Goal: Task Accomplishment & Management: Manage account settings

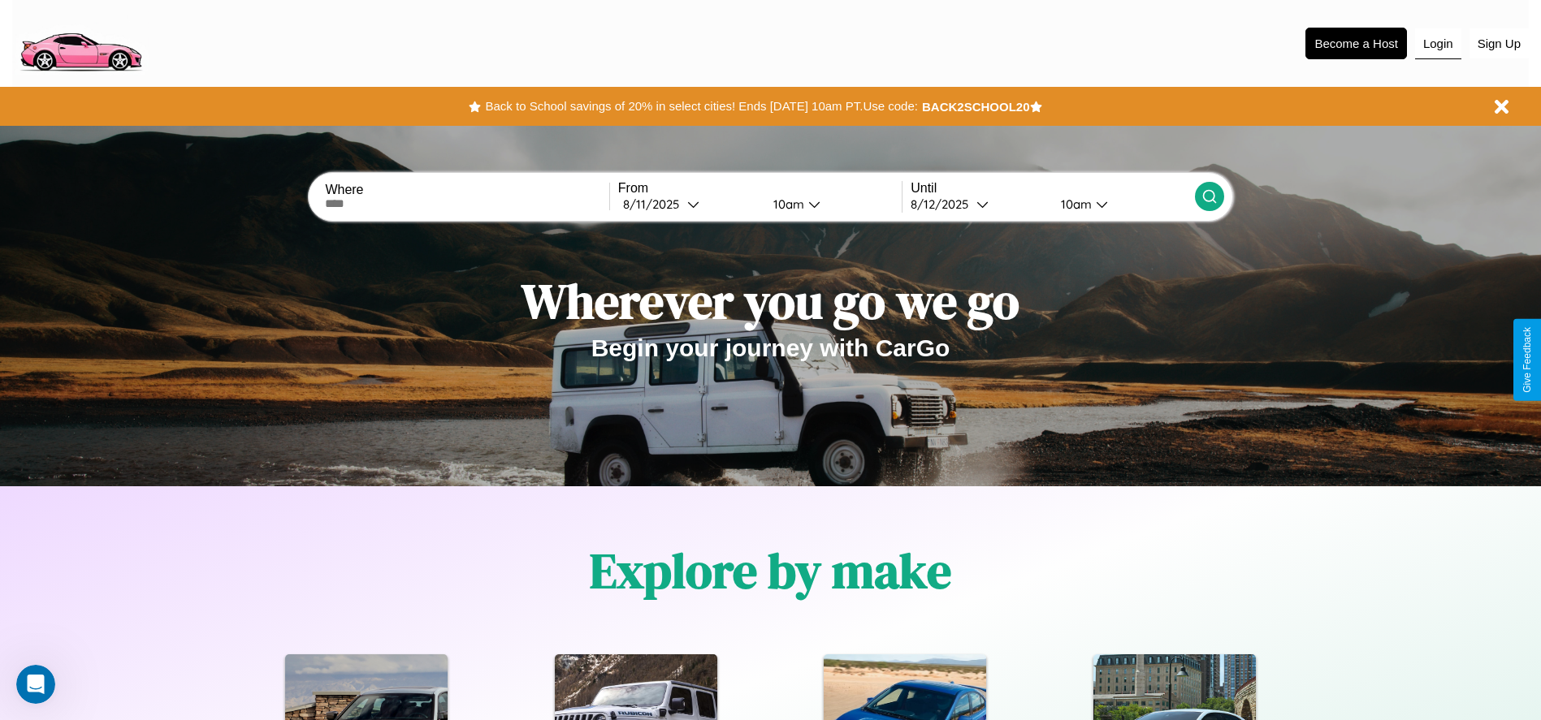
click at [1438, 43] on button "Login" at bounding box center [1438, 43] width 46 height 31
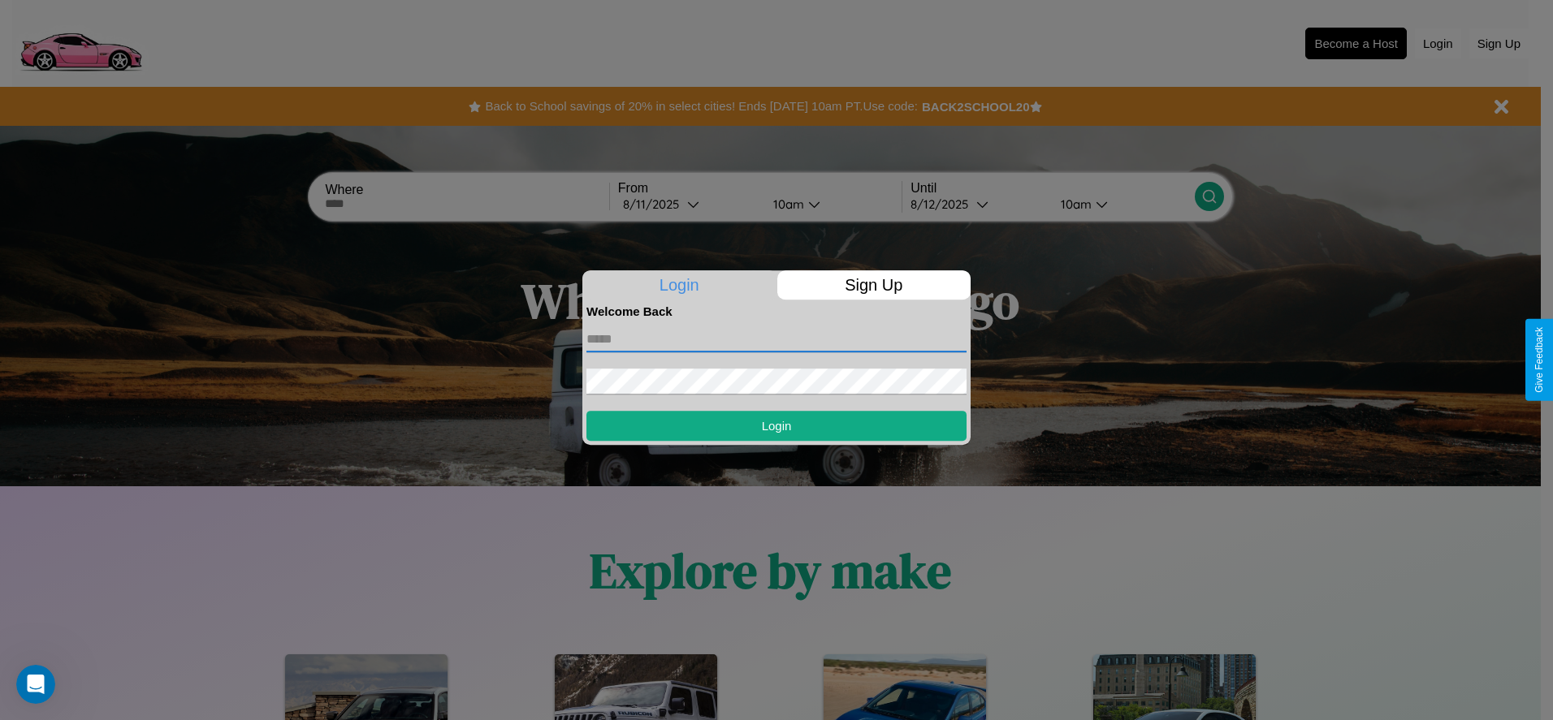
click at [777, 339] on input "text" at bounding box center [776, 340] width 380 height 26
type input "**********"
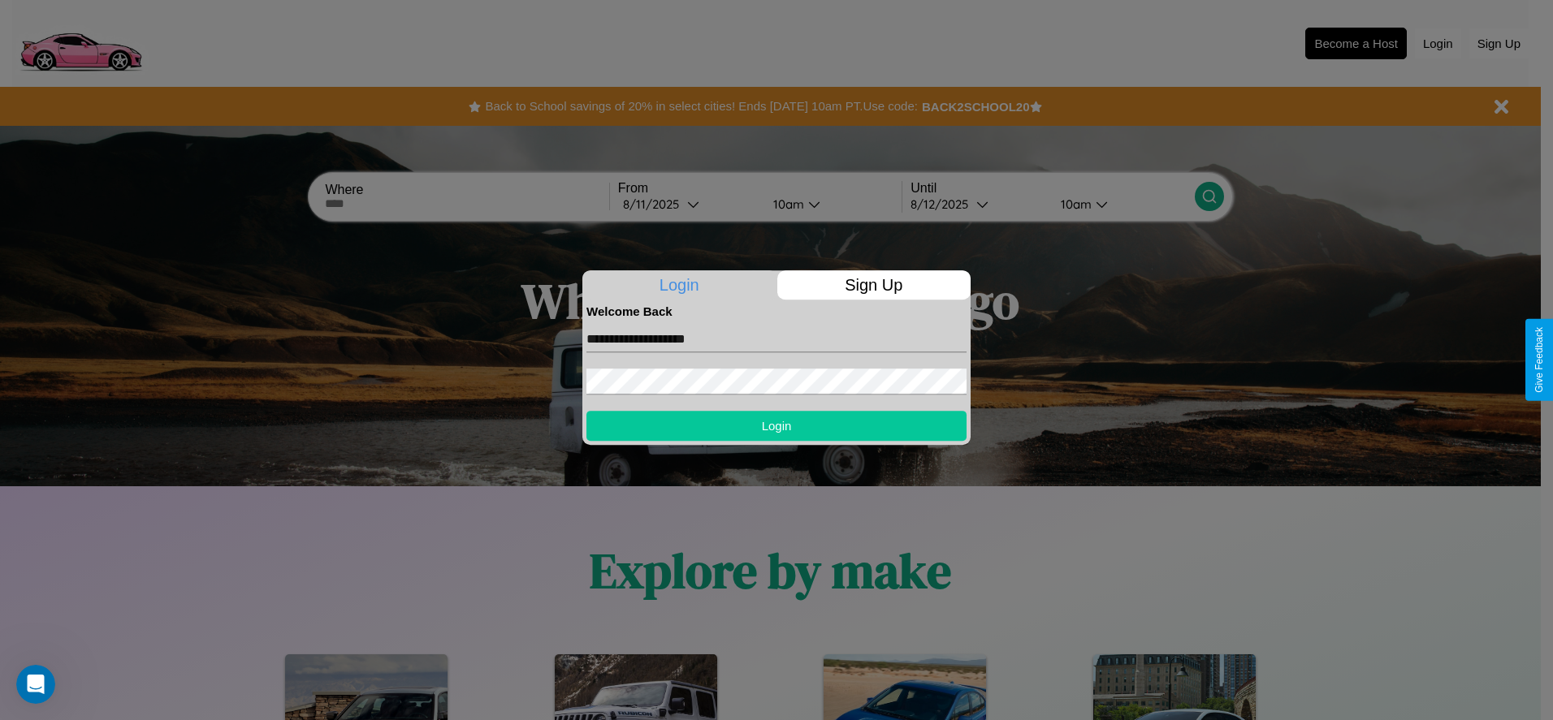
click at [777, 426] on button "Login" at bounding box center [776, 426] width 380 height 30
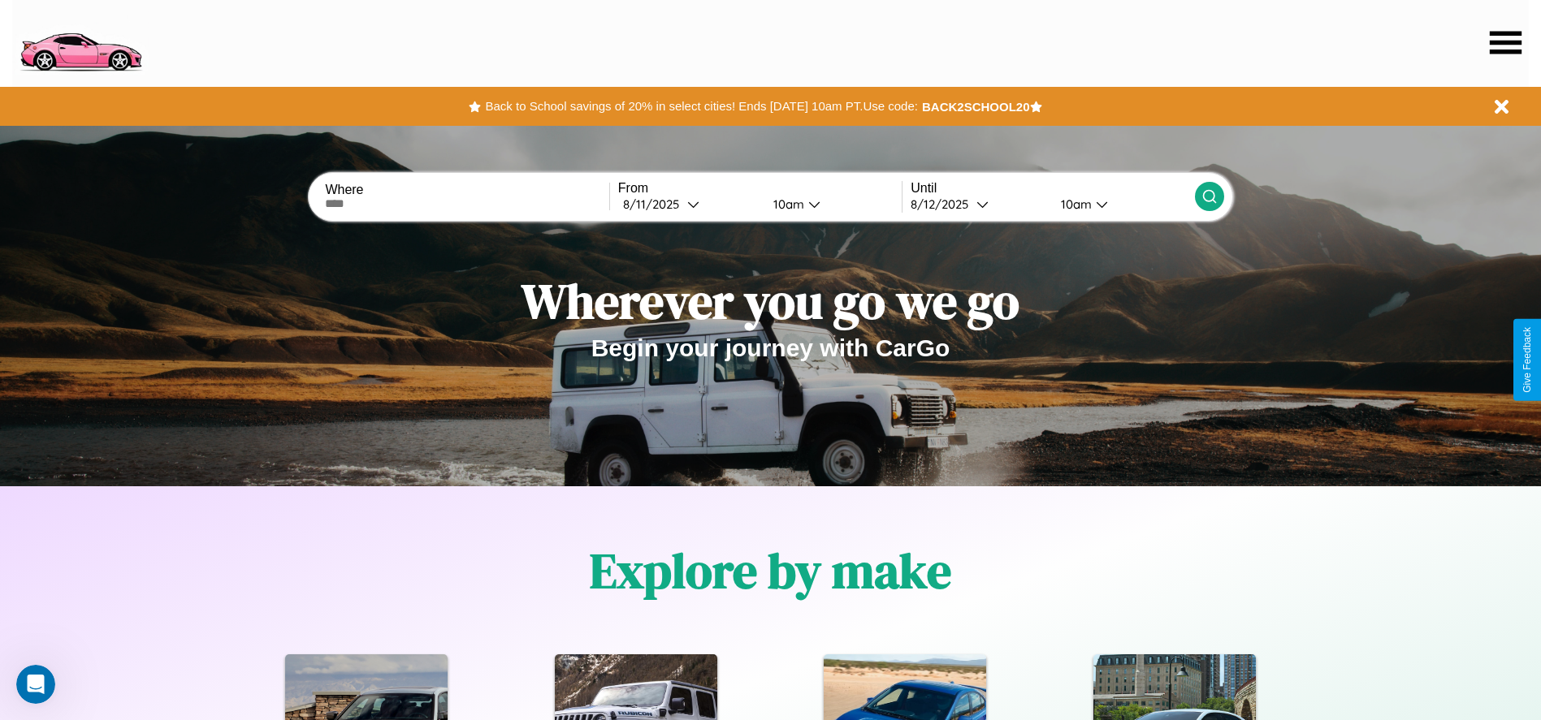
click at [1505, 42] on icon at bounding box center [1506, 42] width 32 height 23
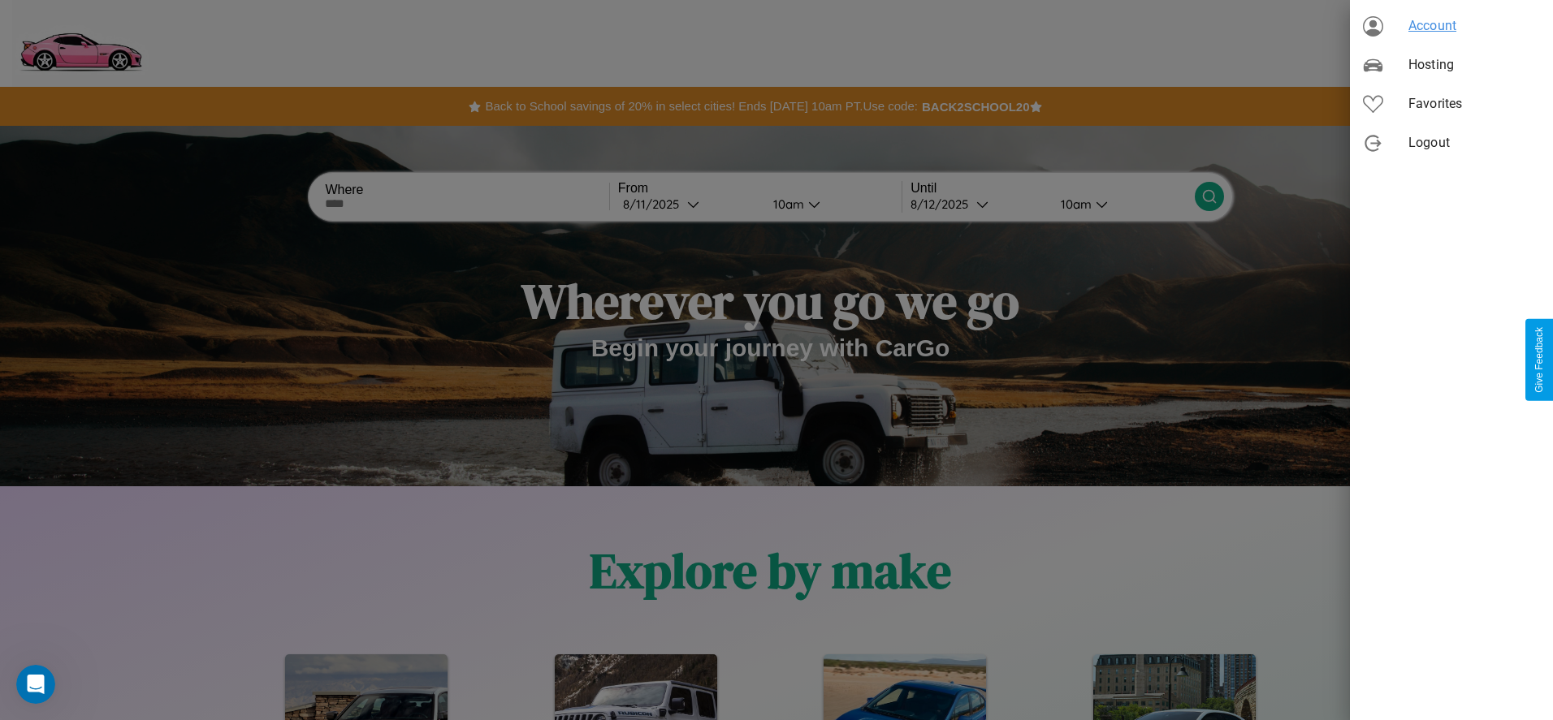
click at [1452, 26] on span "Account" at bounding box center [1475, 25] width 132 height 19
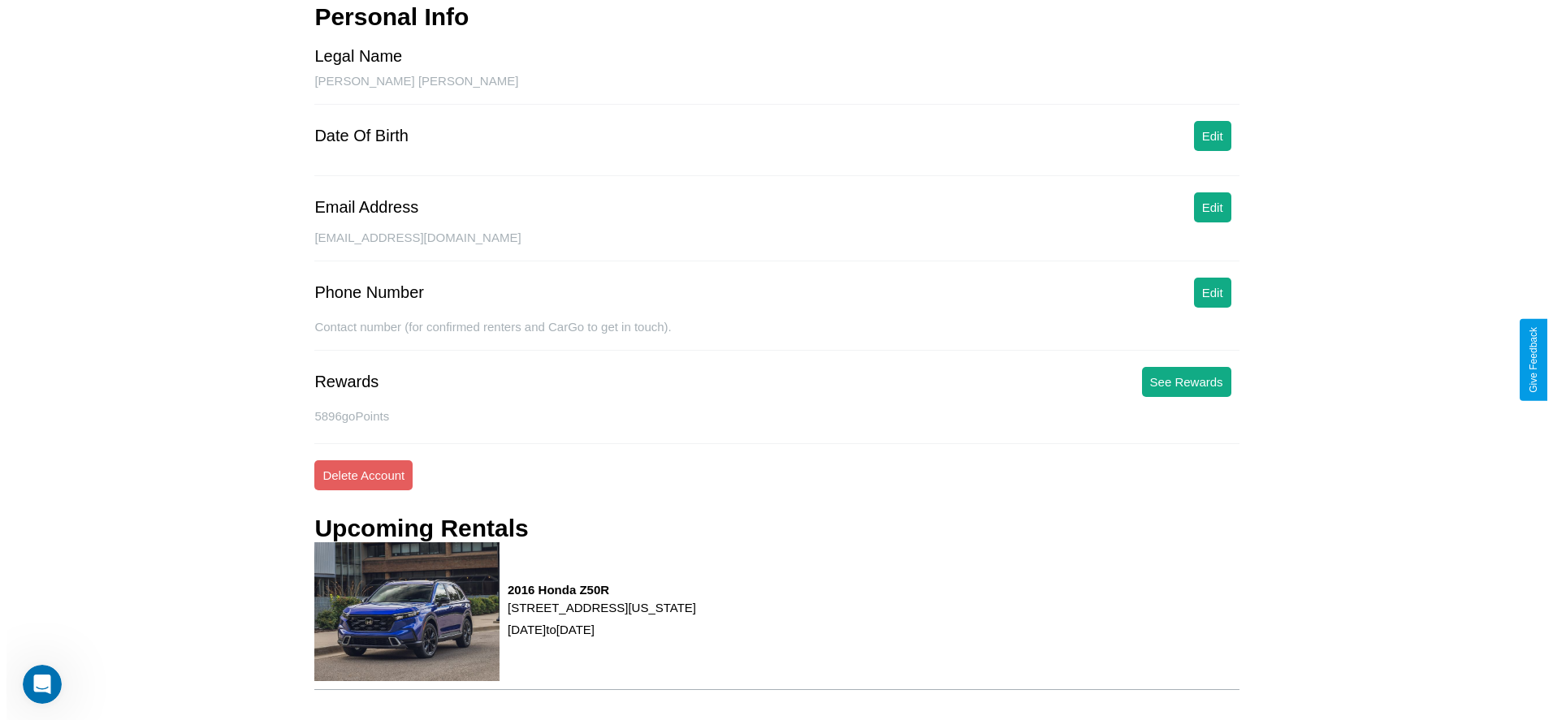
scroll to position [213, 0]
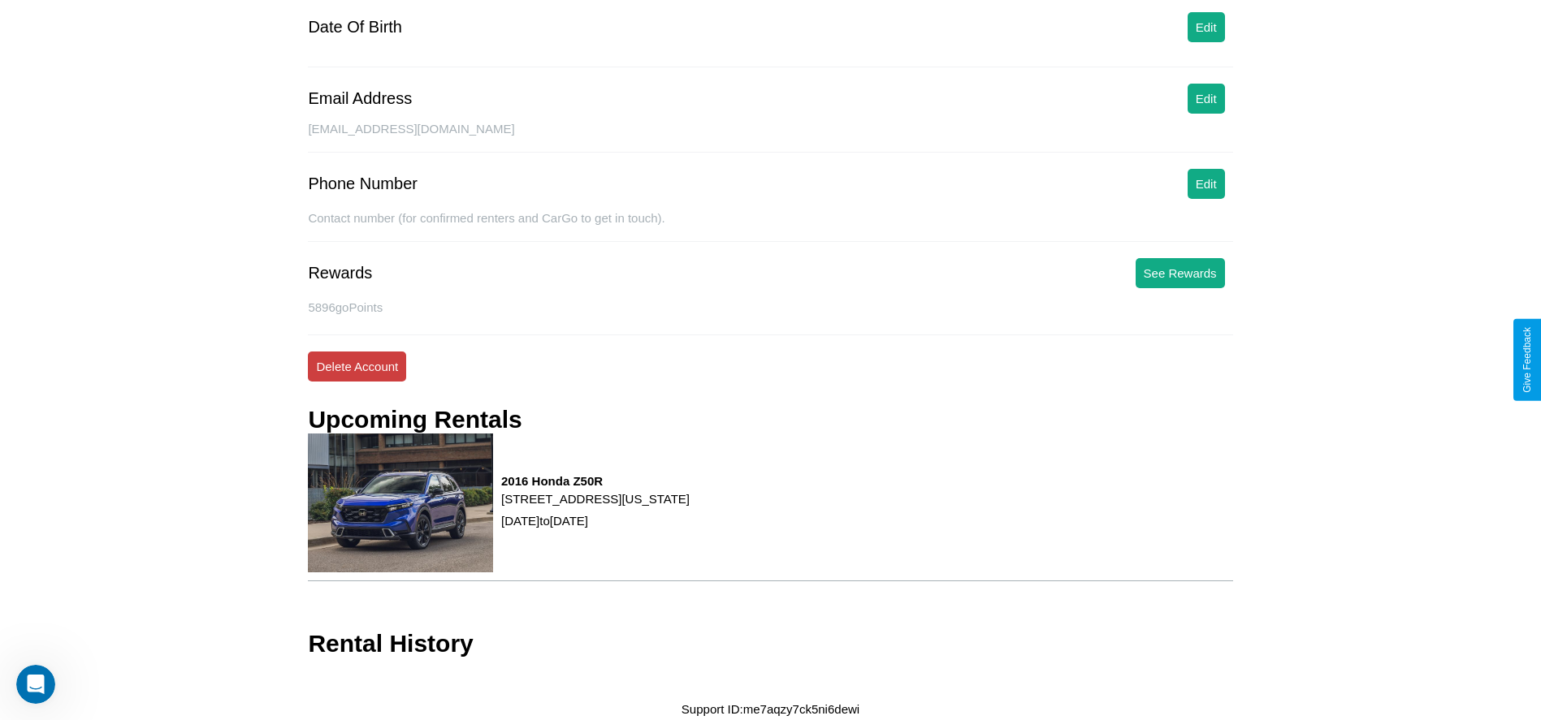
click at [357, 366] on button "Delete Account" at bounding box center [357, 367] width 98 height 30
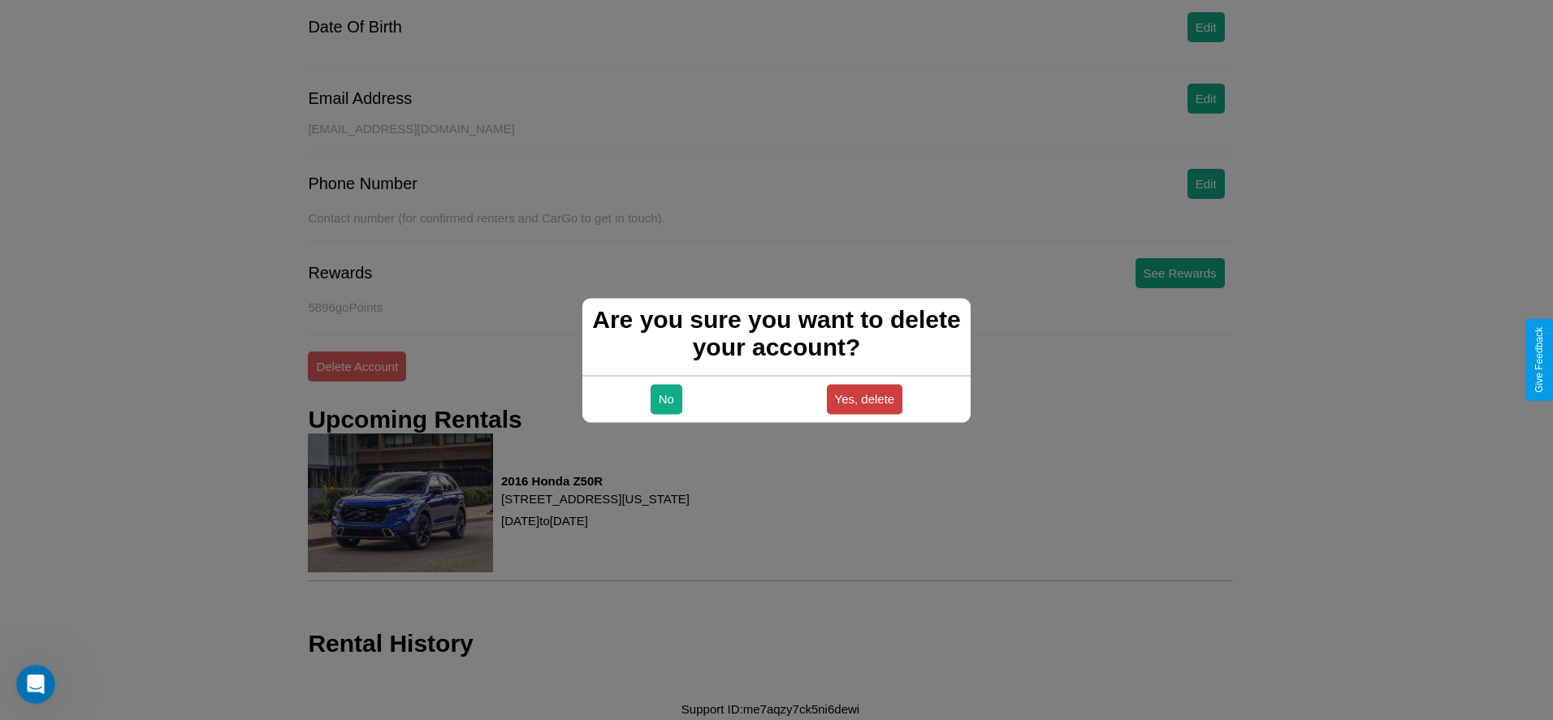
click at [864, 399] on button "Yes, delete" at bounding box center [865, 399] width 76 height 30
